Goal: Find specific page/section: Find specific page/section

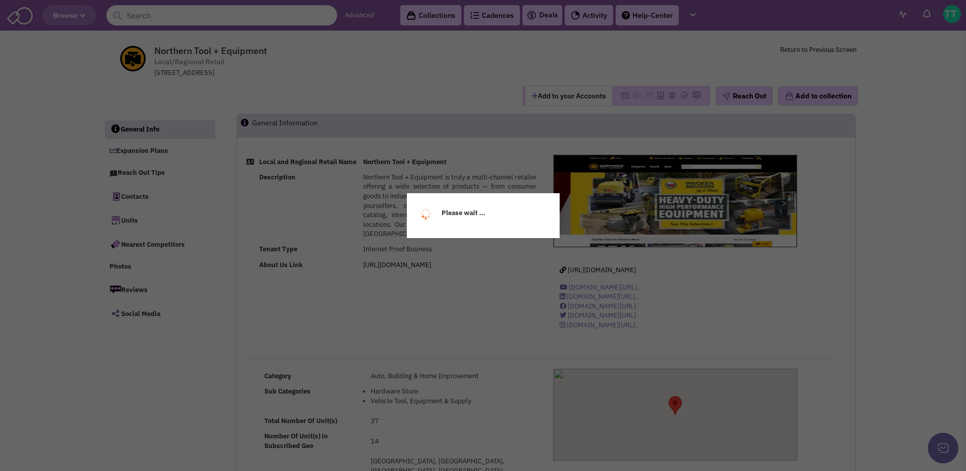
select select
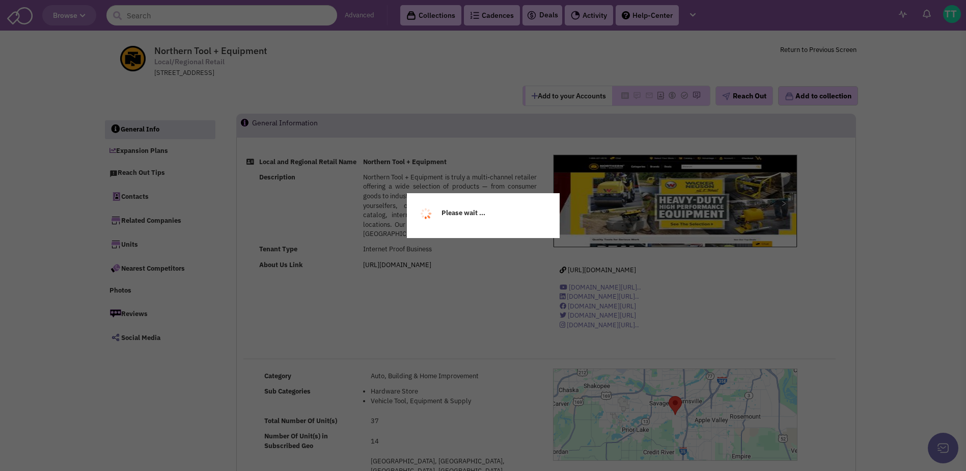
select select
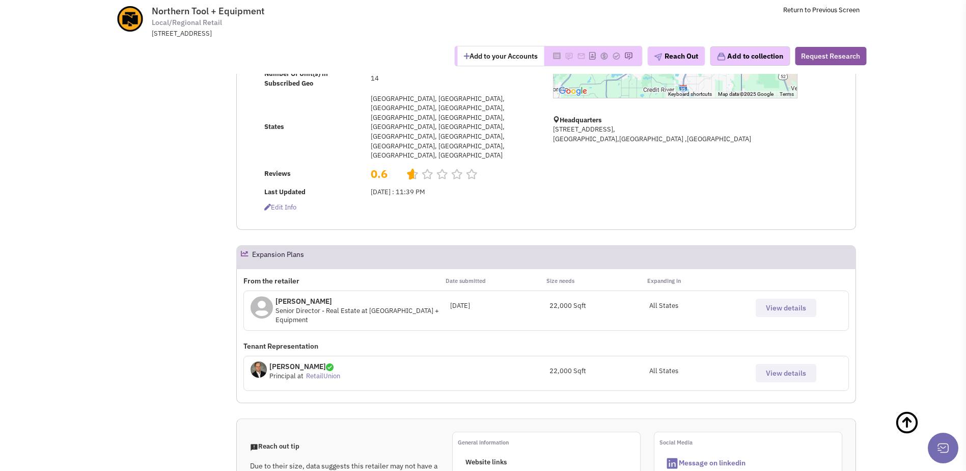
scroll to position [301, 0]
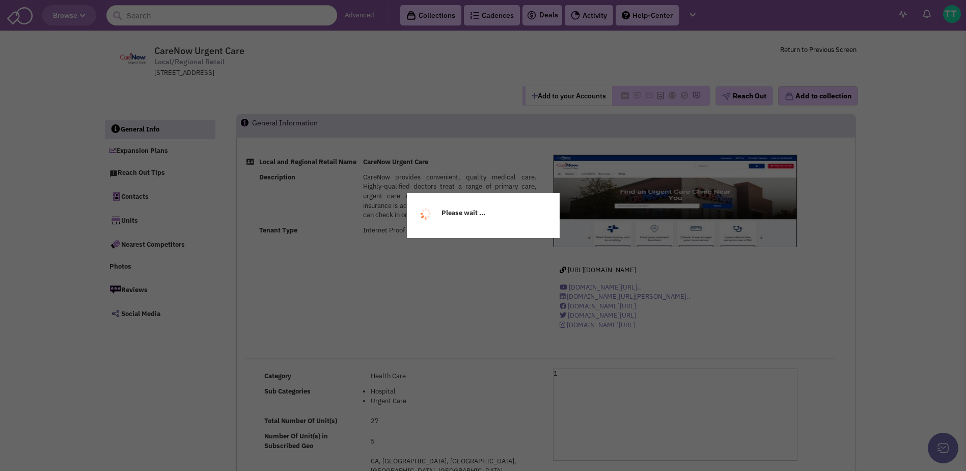
select select
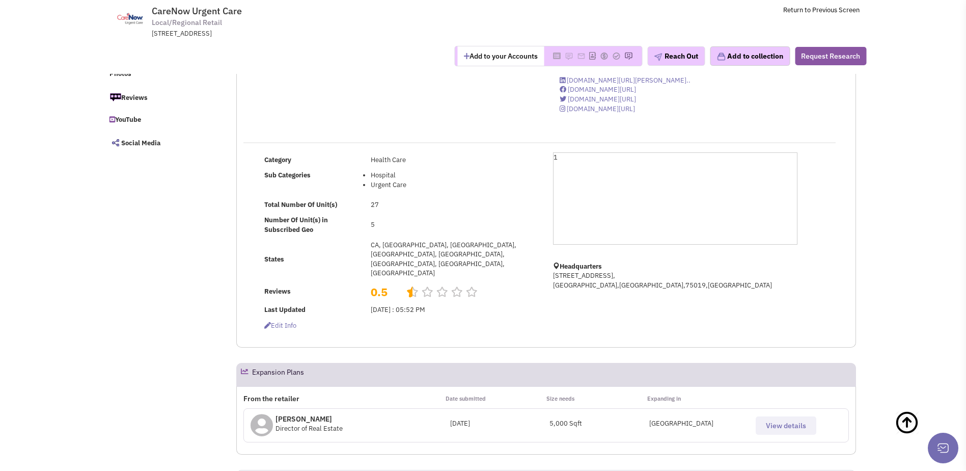
scroll to position [155, 0]
